Goal: Entertainment & Leisure: Consume media (video, audio)

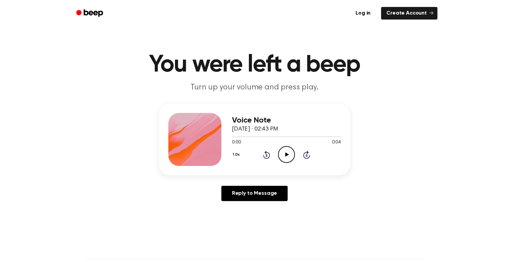
click at [289, 151] on icon "Play Audio" at bounding box center [286, 154] width 17 height 17
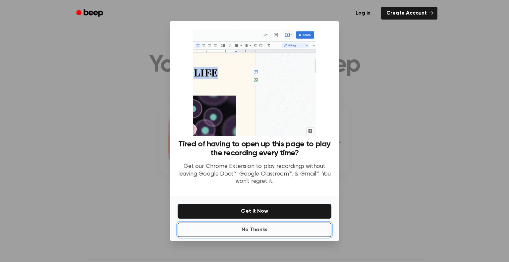
click at [266, 230] on button "No Thanks" at bounding box center [255, 230] width 154 height 15
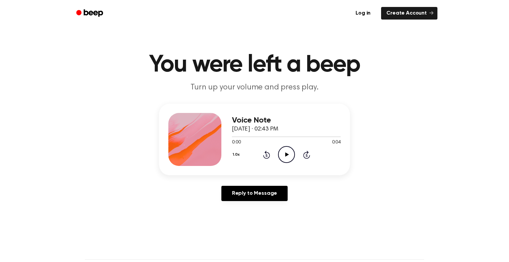
click at [285, 158] on icon "Play Audio" at bounding box center [286, 154] width 17 height 17
click at [284, 157] on icon "Play Audio" at bounding box center [286, 154] width 17 height 17
click at [286, 157] on icon at bounding box center [286, 155] width 3 height 4
click at [286, 158] on icon "Play Audio" at bounding box center [286, 154] width 17 height 17
click at [287, 159] on icon "Pause Audio" at bounding box center [286, 154] width 17 height 17
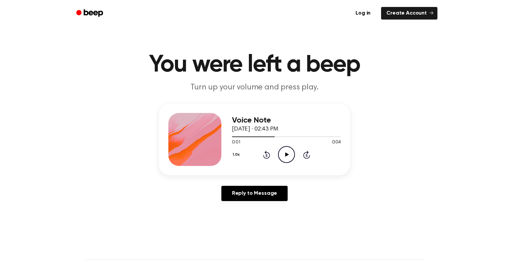
click at [482, 90] on header "You were left a beep Turn up your volume and press play." at bounding box center [254, 73] width 493 height 40
click at [283, 155] on icon "Play Audio" at bounding box center [286, 154] width 17 height 17
click at [287, 156] on icon at bounding box center [286, 155] width 3 height 4
click at [284, 158] on icon "Play Audio" at bounding box center [286, 154] width 17 height 17
click at [266, 156] on icon "Rewind 5 seconds" at bounding box center [266, 155] width 7 height 9
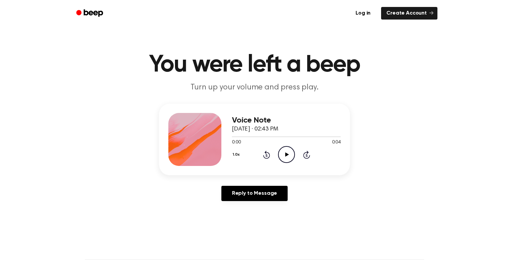
click at [285, 156] on icon "Play Audio" at bounding box center [286, 154] width 17 height 17
click at [267, 156] on icon at bounding box center [267, 155] width 2 height 3
click at [284, 156] on icon "Play Audio" at bounding box center [286, 154] width 17 height 17
click at [285, 158] on icon "Play Audio" at bounding box center [286, 154] width 17 height 17
click at [284, 161] on icon "Play Audio" at bounding box center [286, 154] width 17 height 17
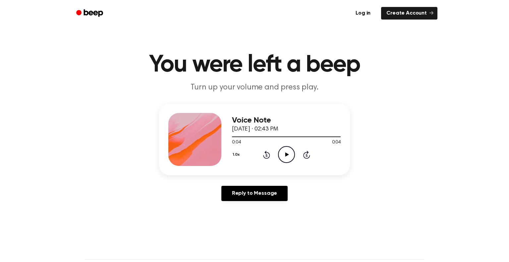
click at [286, 156] on icon at bounding box center [287, 155] width 4 height 4
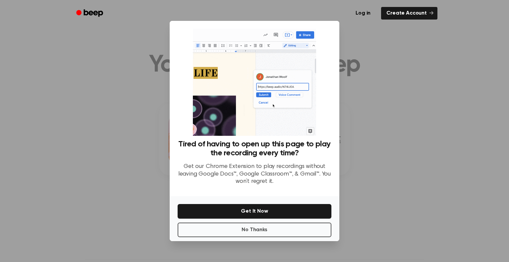
click at [321, 243] on div at bounding box center [254, 131] width 509 height 262
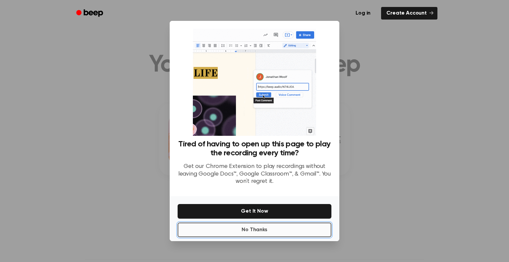
click at [321, 234] on button "No Thanks" at bounding box center [255, 230] width 154 height 15
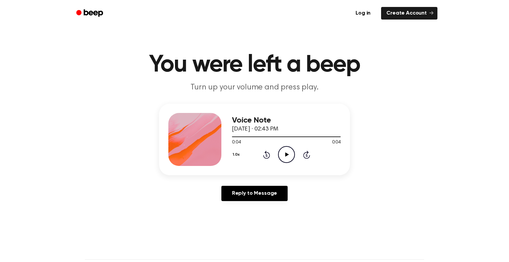
click at [288, 160] on icon "Play Audio" at bounding box center [286, 154] width 17 height 17
click at [289, 156] on icon "Play Audio" at bounding box center [286, 154] width 17 height 17
